Goal: Navigation & Orientation: Find specific page/section

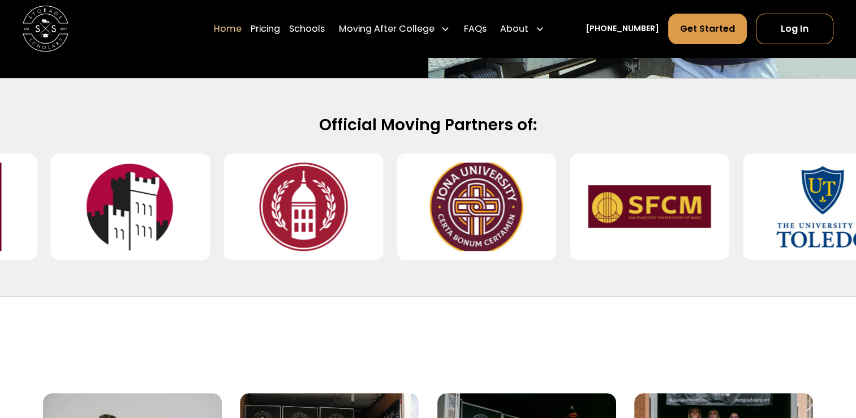
scroll to position [453, 0]
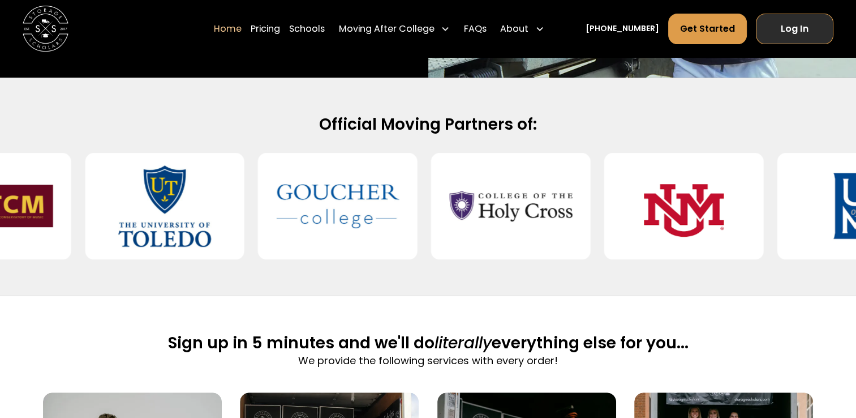
click at [796, 30] on link "Log In" at bounding box center [795, 28] width 78 height 31
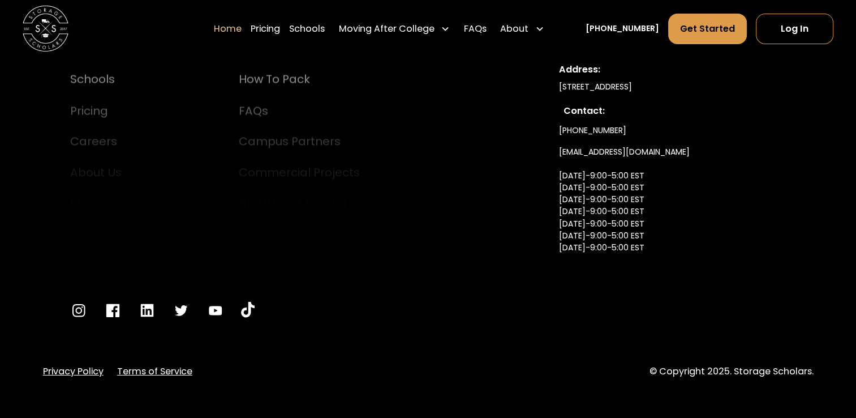
scroll to position [3902, 0]
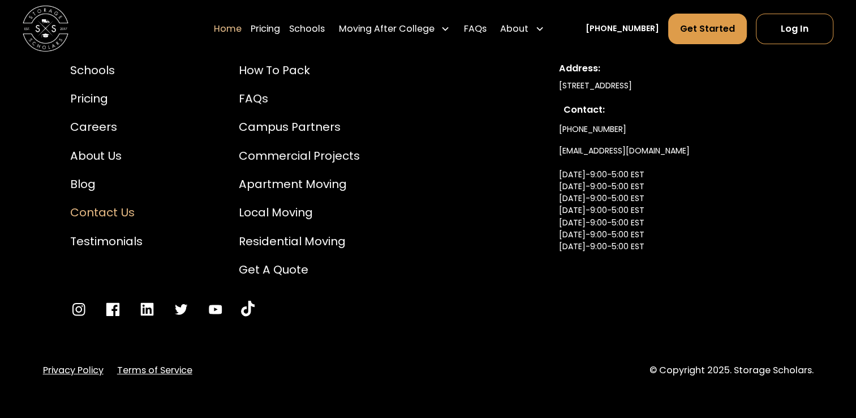
click at [100, 204] on div "Contact Us" at bounding box center [106, 212] width 72 height 17
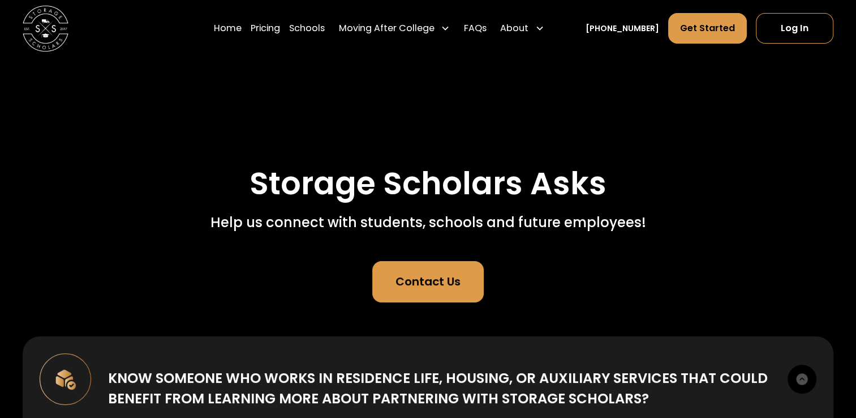
click at [46, 32] on img at bounding box center [46, 29] width 46 height 46
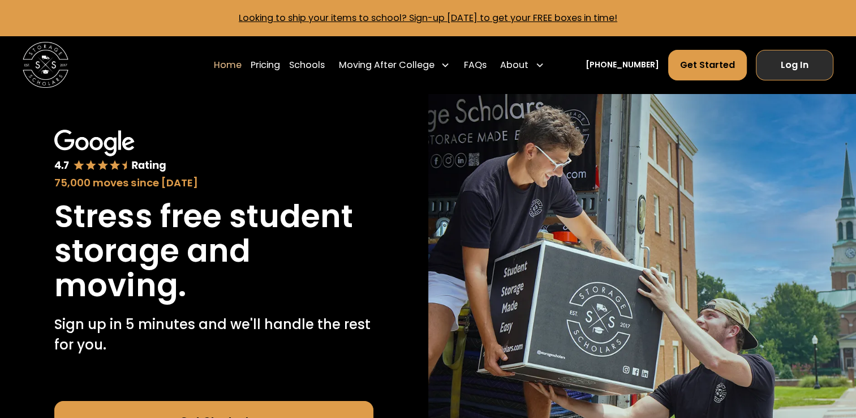
click at [807, 63] on link "Log In" at bounding box center [795, 65] width 78 height 31
